Goal: Task Accomplishment & Management: Manage account settings

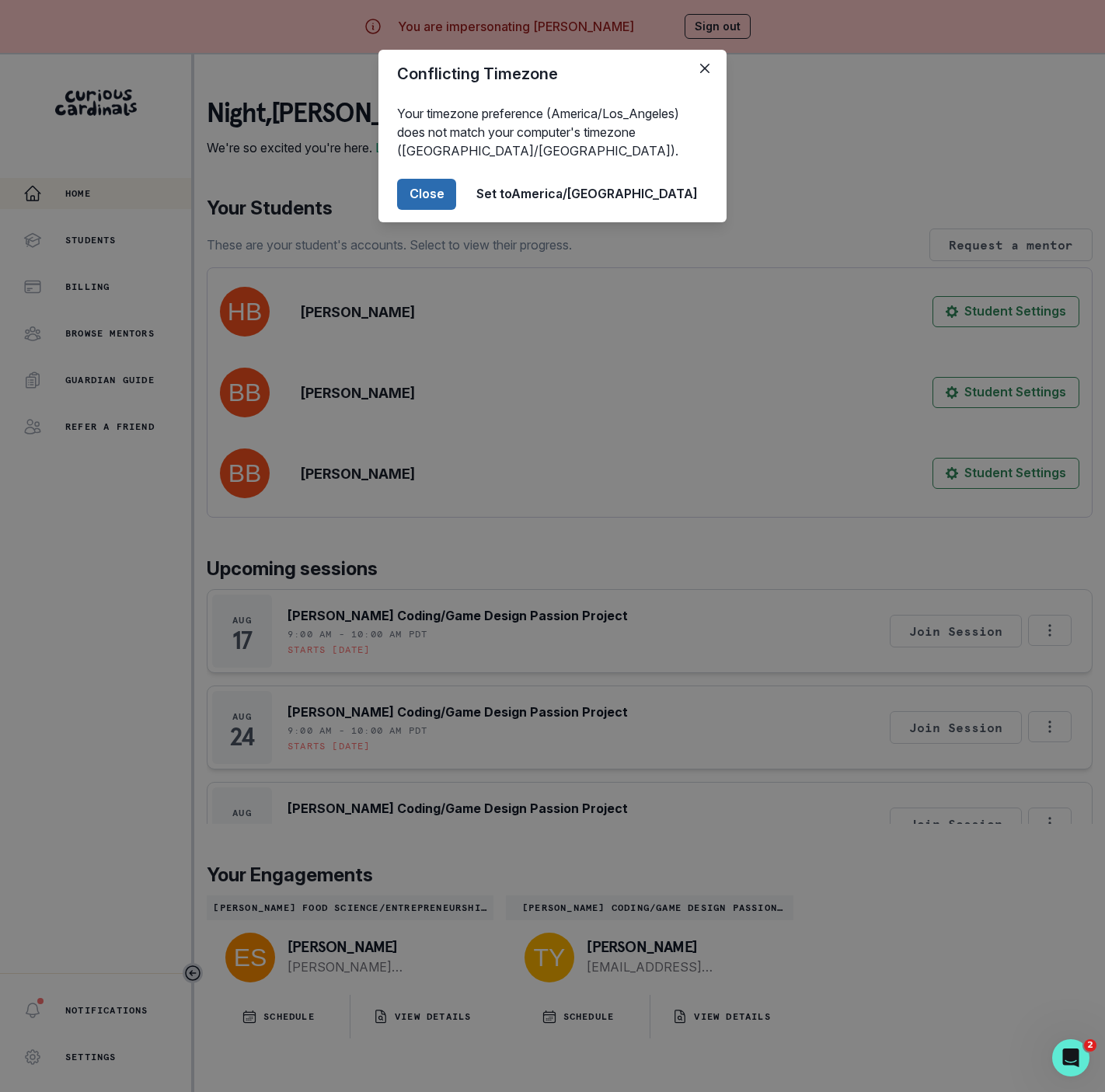
click at [456, 197] on button "Close" at bounding box center [426, 194] width 59 height 31
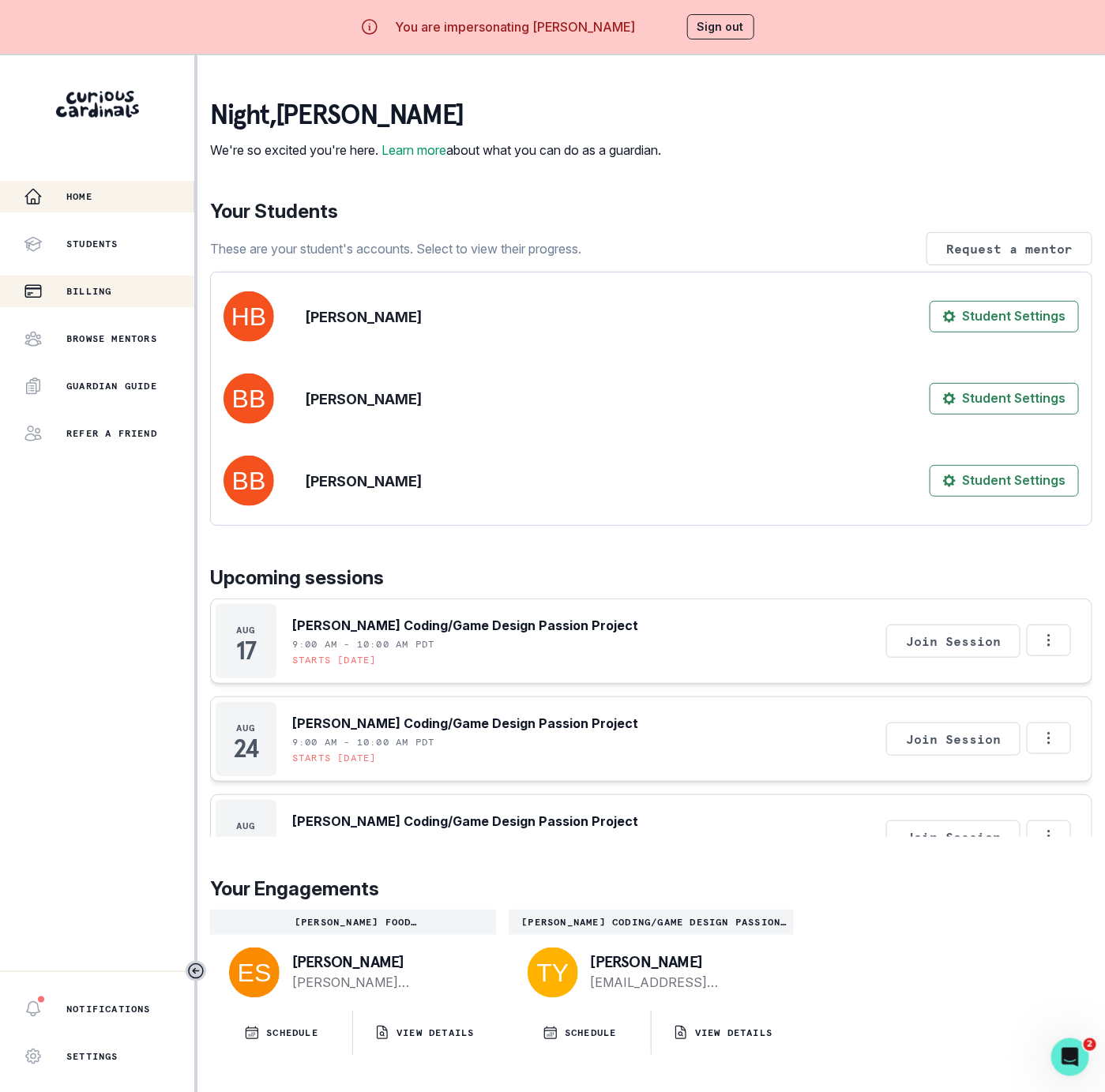
click at [111, 286] on p "Billing" at bounding box center [89, 291] width 45 height 13
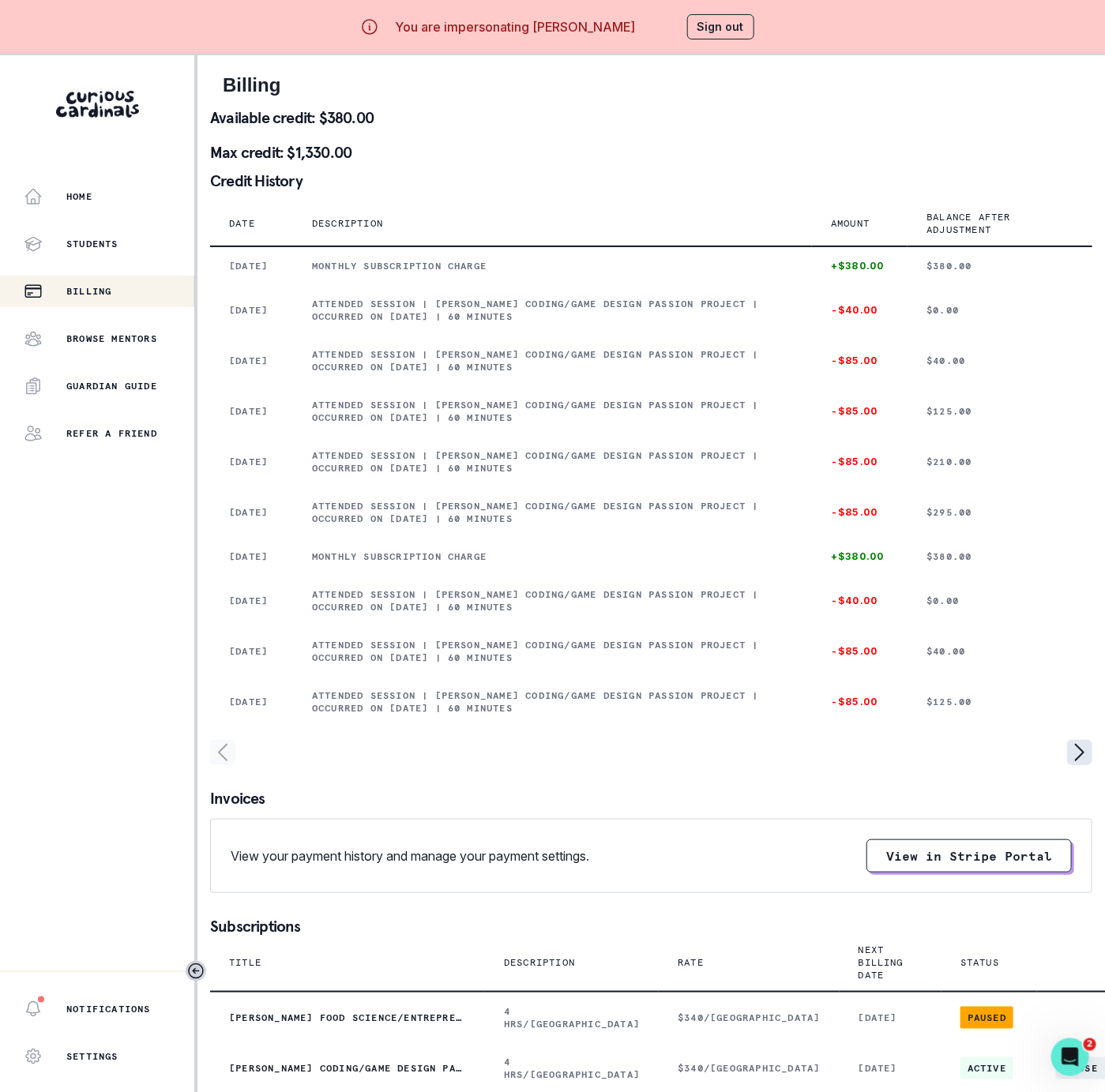
click at [1071, 765] on icon "page right" at bounding box center [1079, 753] width 26 height 26
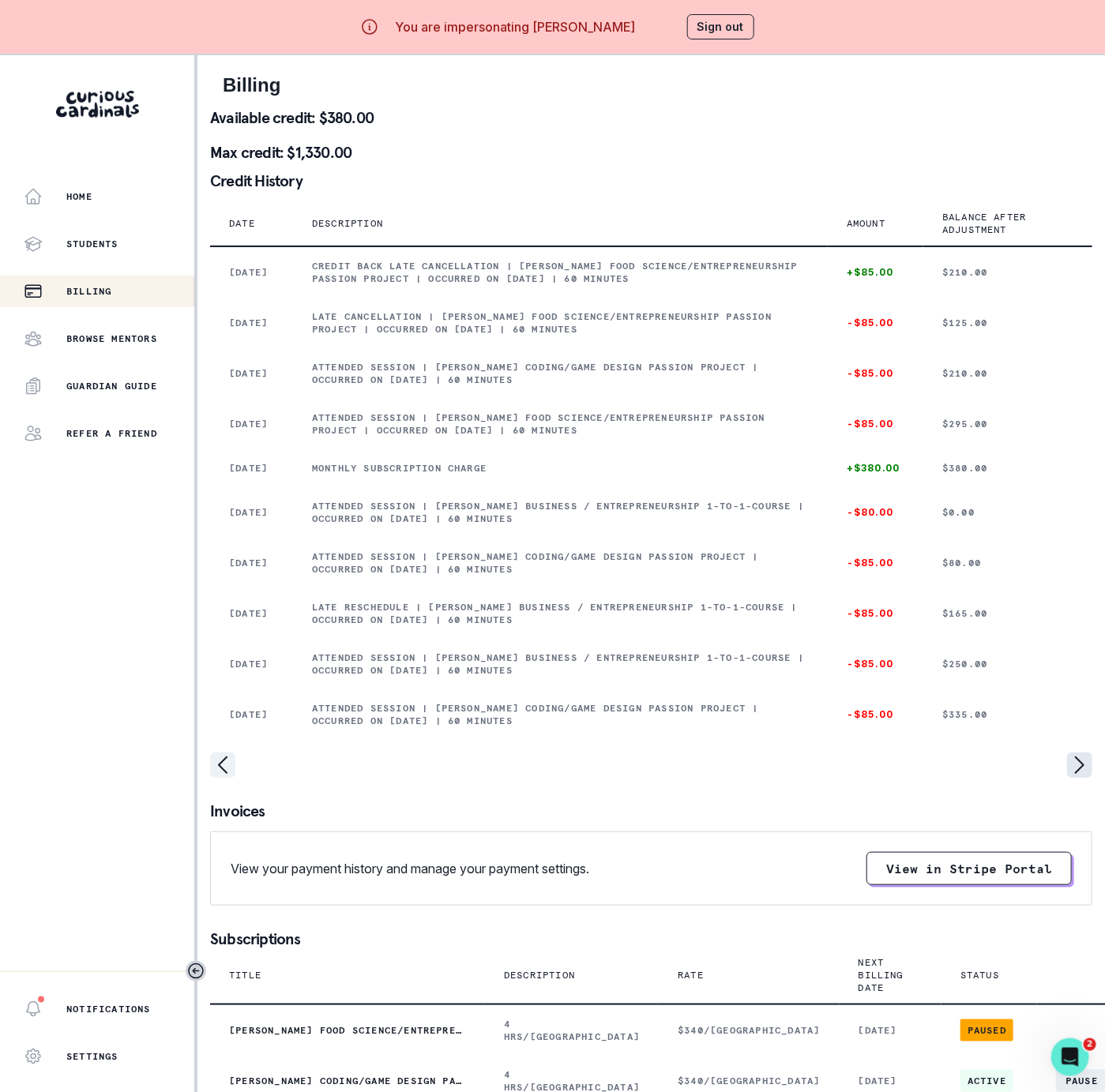
click at [1074, 778] on icon "page right" at bounding box center [1079, 766] width 26 height 26
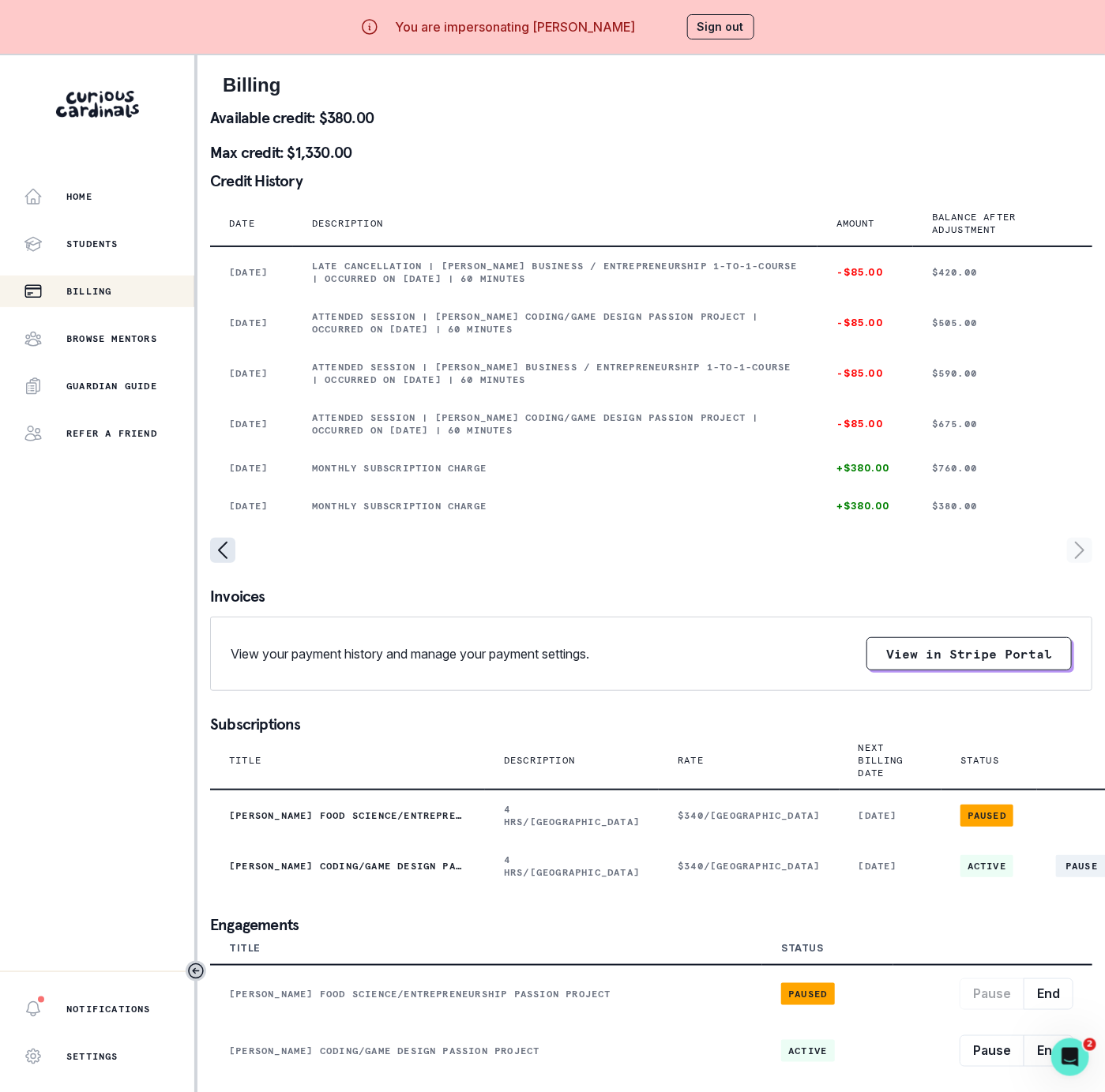
click at [226, 558] on icon "page left" at bounding box center [222, 550] width 8 height 15
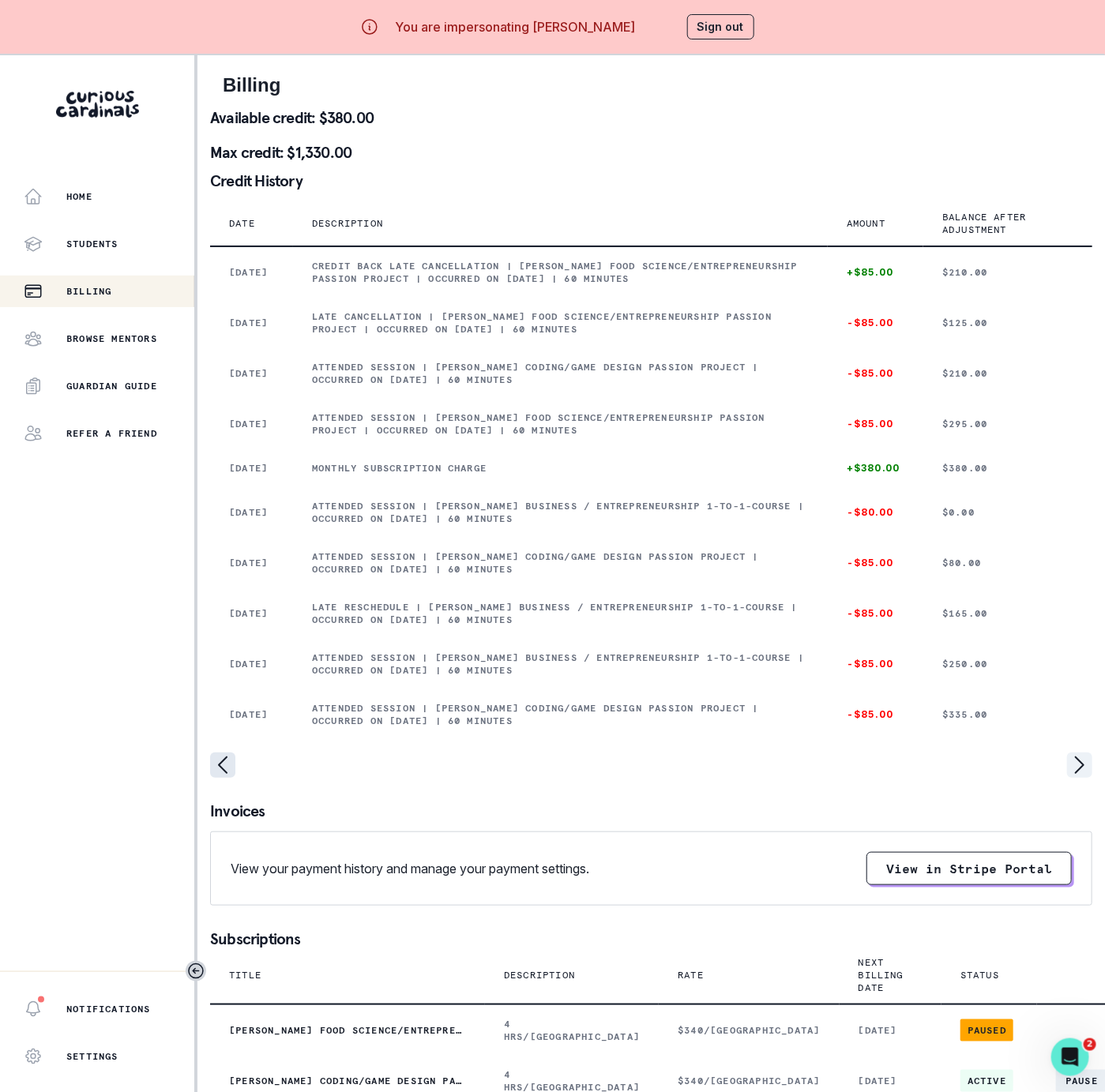
click at [226, 778] on icon "page left" at bounding box center [223, 766] width 26 height 26
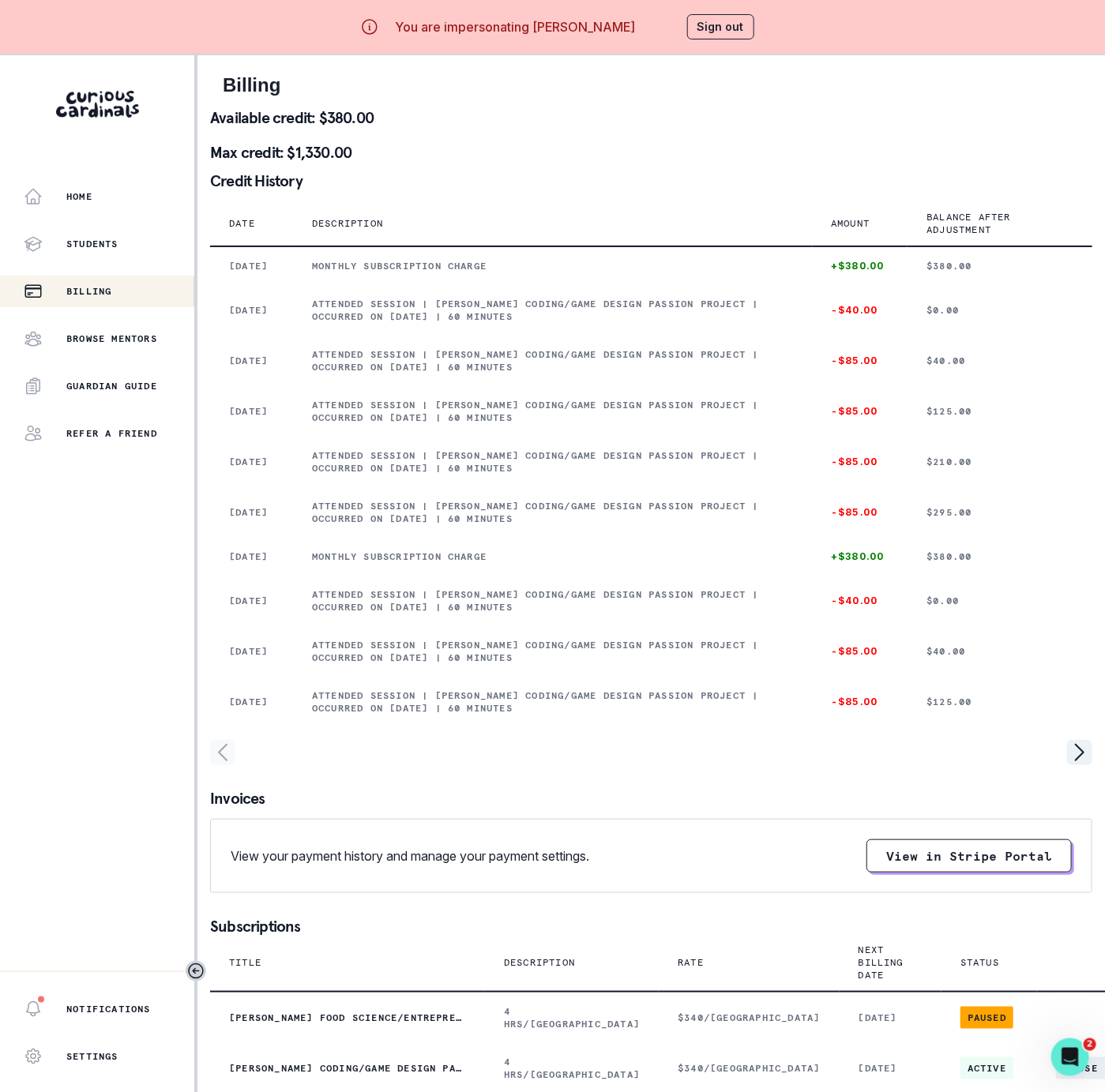
click at [225, 765] on icon "page left" at bounding box center [223, 753] width 26 height 26
click at [737, 36] on button "Sign out" at bounding box center [720, 27] width 68 height 26
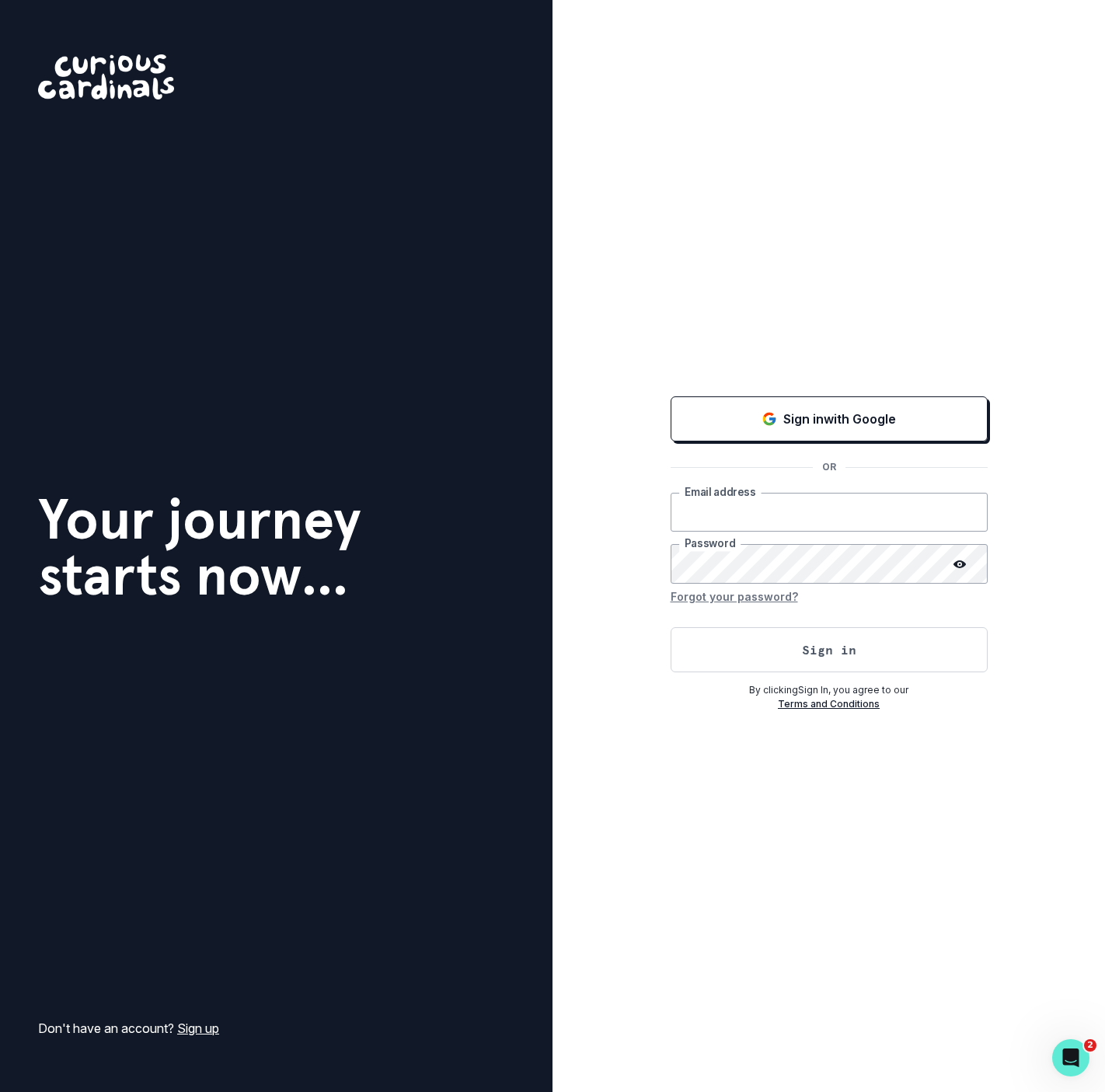
type input "[EMAIL_ADDRESS][DOMAIN_NAME]"
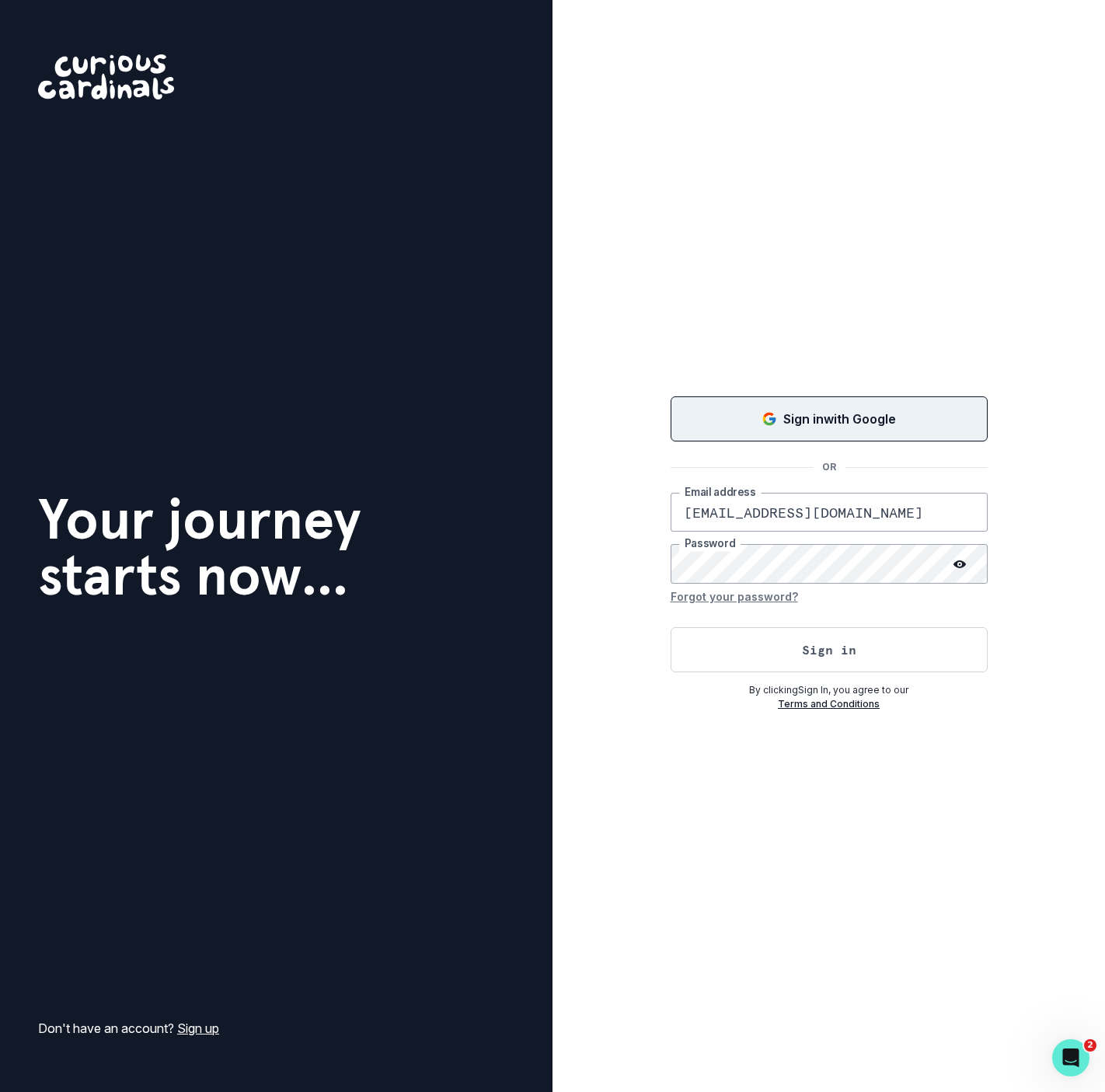
click at [790, 418] on p "Sign in with Google" at bounding box center [839, 419] width 113 height 19
